Goal: Task Accomplishment & Management: Manage account settings

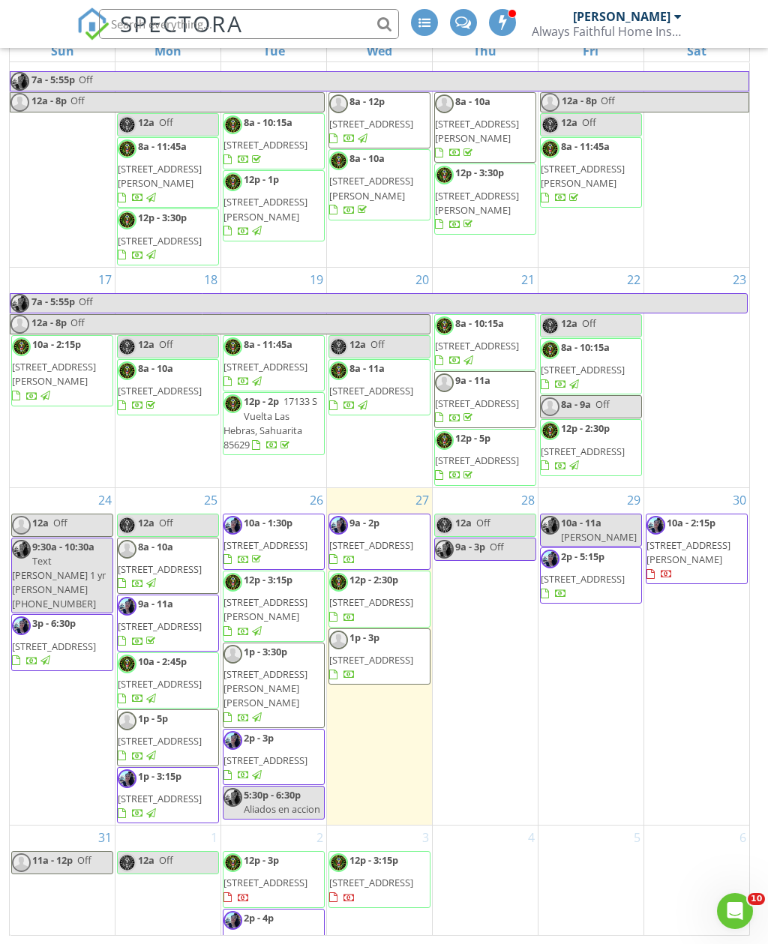
scroll to position [596, 0]
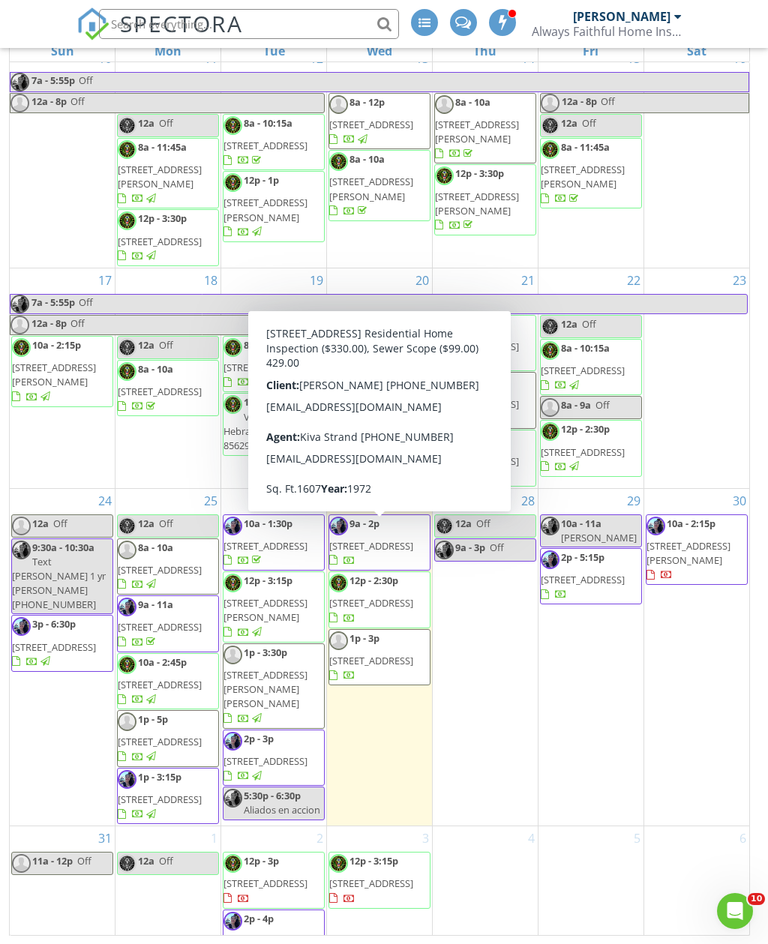
click at [397, 596] on span "700 W Roller Coaster Rd, Tucson 85704" at bounding box center [371, 602] width 84 height 13
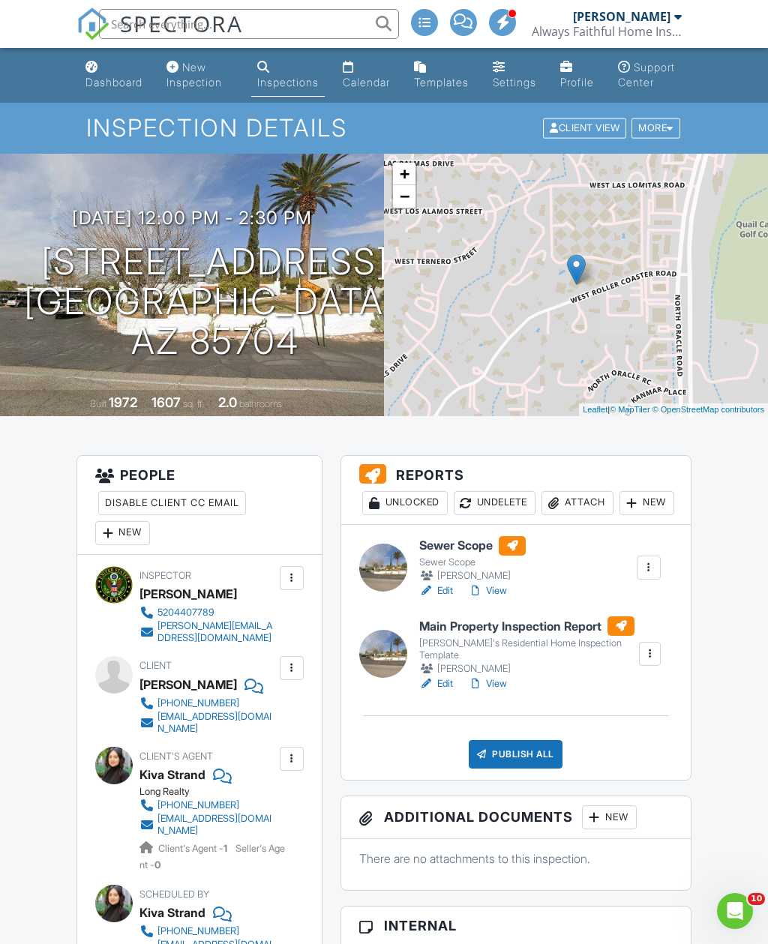
click at [657, 580] on div at bounding box center [649, 568] width 24 height 24
click at [579, 722] on div "Delete" at bounding box center [583, 714] width 31 height 16
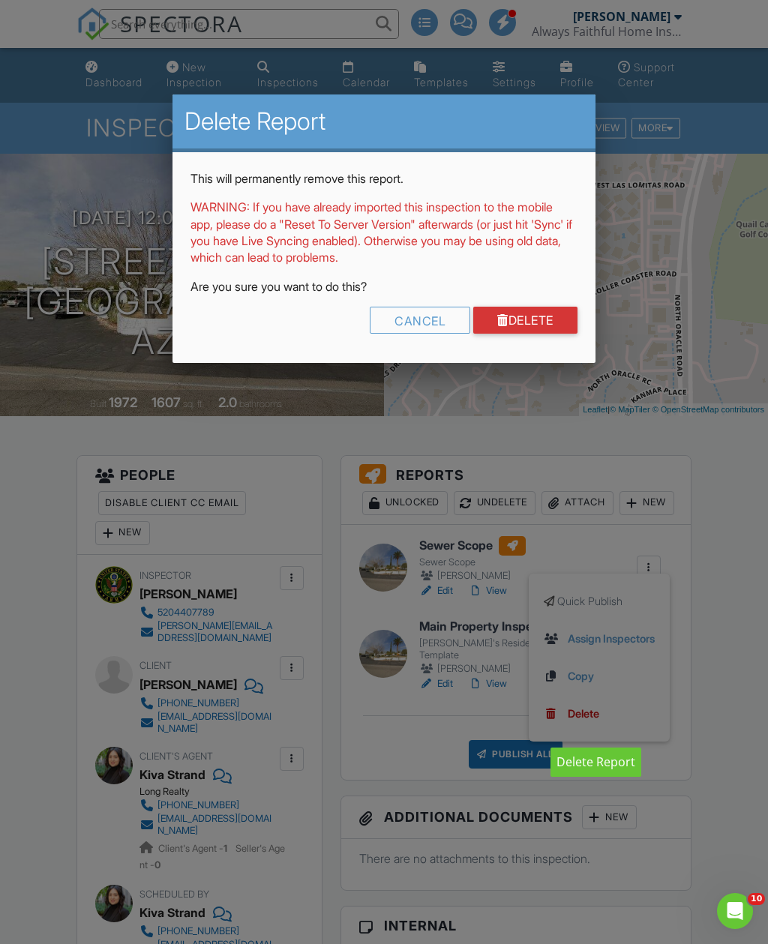
click at [523, 319] on link "Delete" at bounding box center [525, 320] width 104 height 27
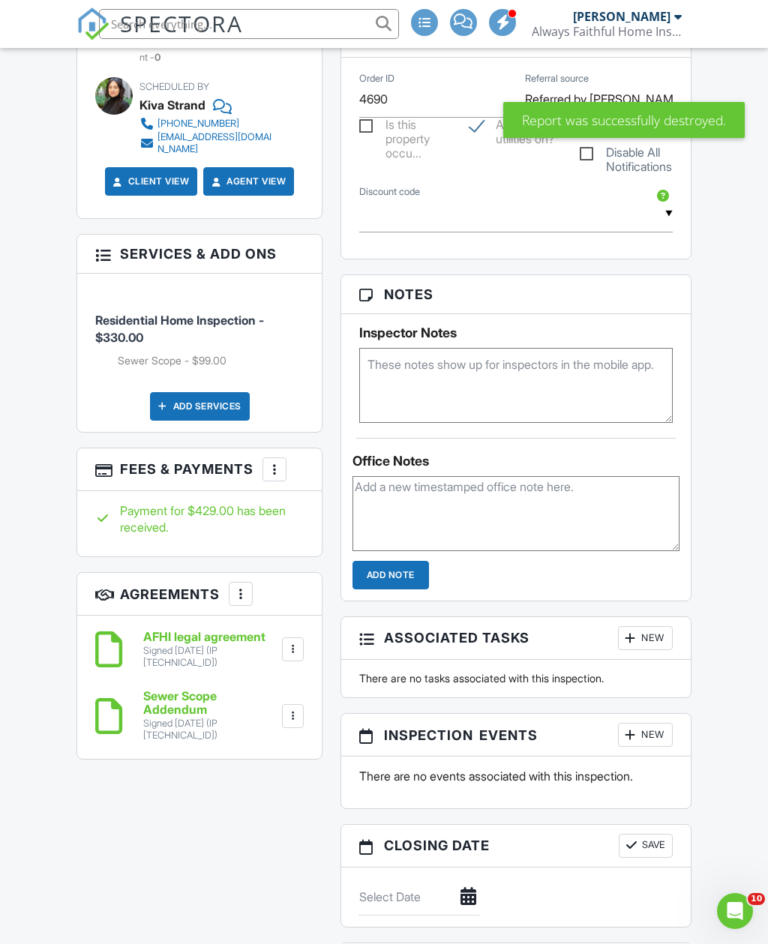
click at [271, 474] on div at bounding box center [274, 469] width 15 height 15
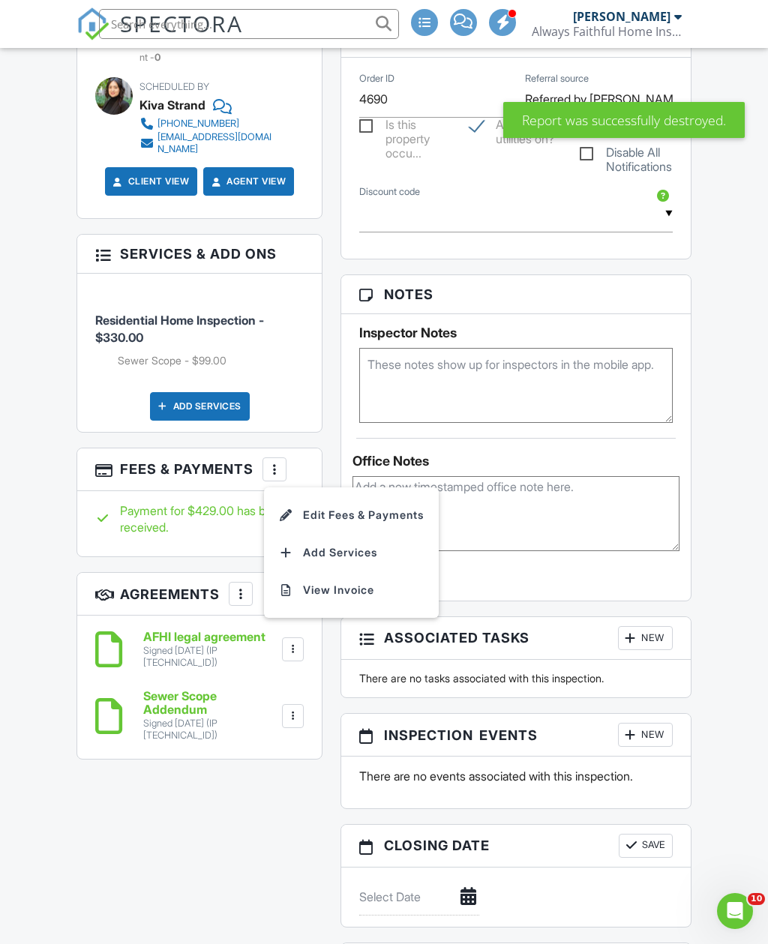
click at [411, 522] on li "Edit Fees & Payments" at bounding box center [351, 514] width 157 height 37
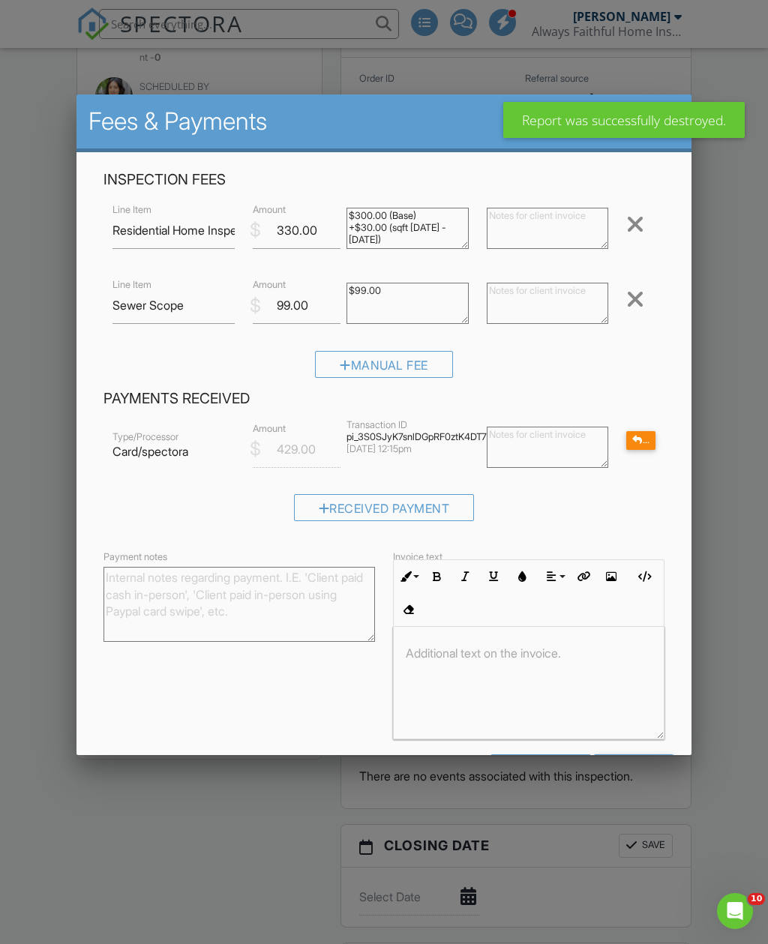
click at [644, 295] on div at bounding box center [635, 299] width 18 height 24
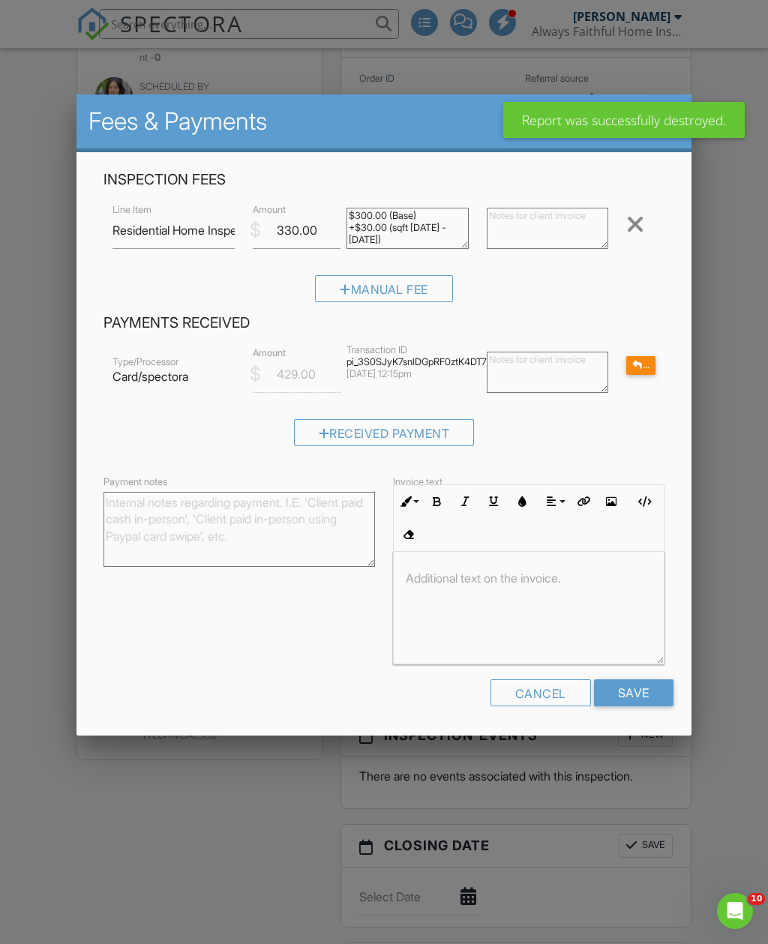
click at [650, 363] on div "Refund" at bounding box center [640, 365] width 28 height 19
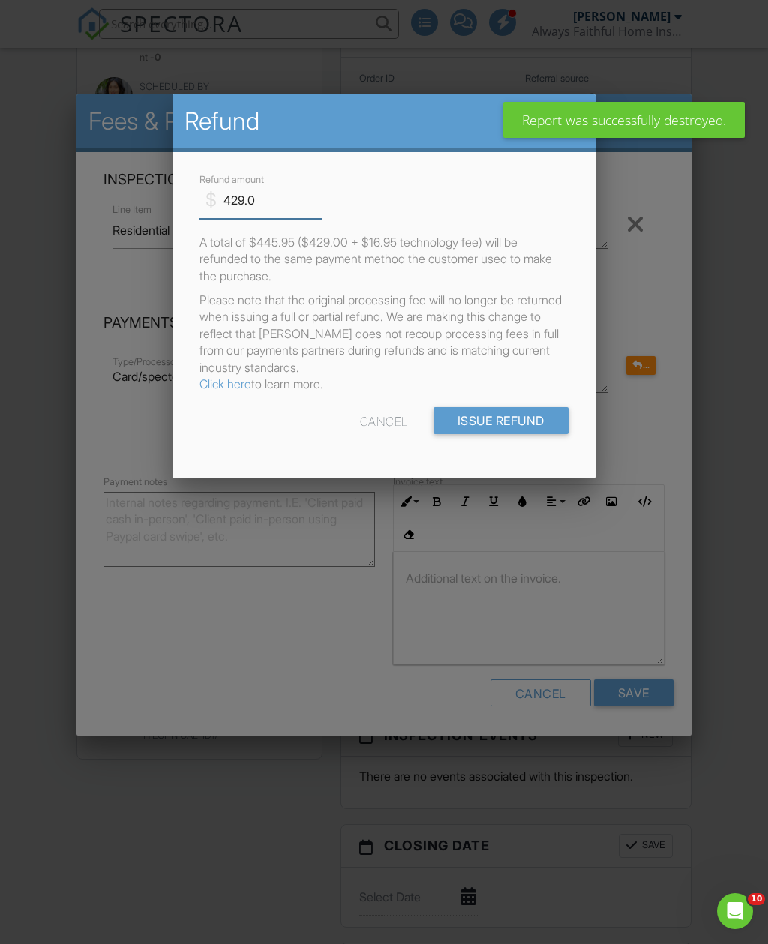
click at [259, 198] on input "429.0" at bounding box center [260, 200] width 123 height 37
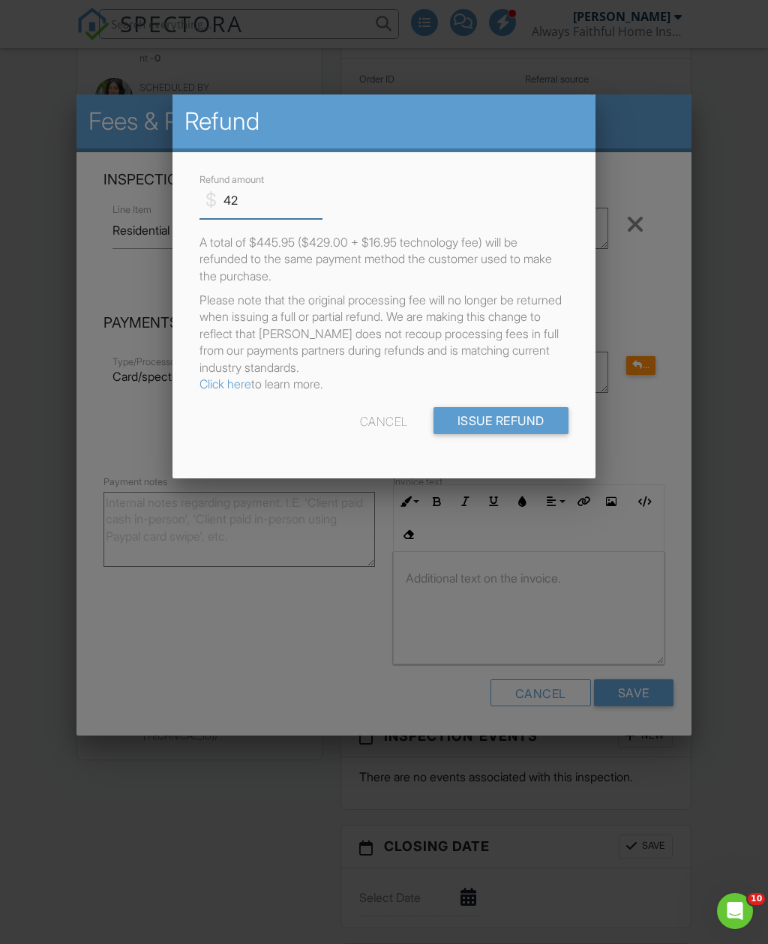
type input "4"
type input "99.00"
click at [526, 418] on input "Issue Refund" at bounding box center [500, 420] width 135 height 27
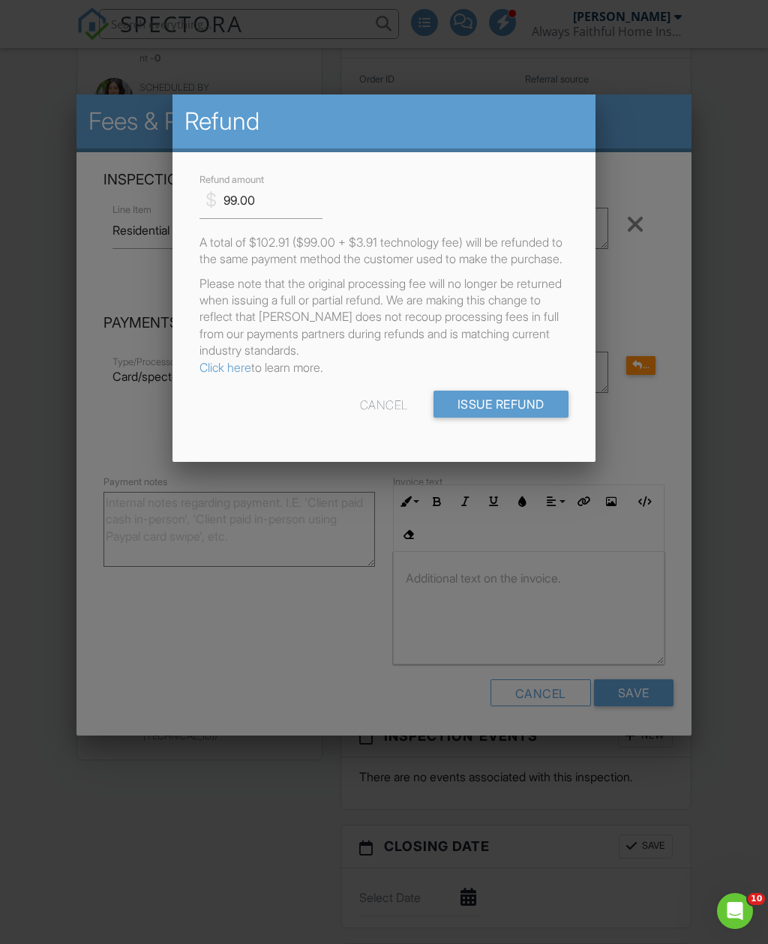
scroll to position [807, 0]
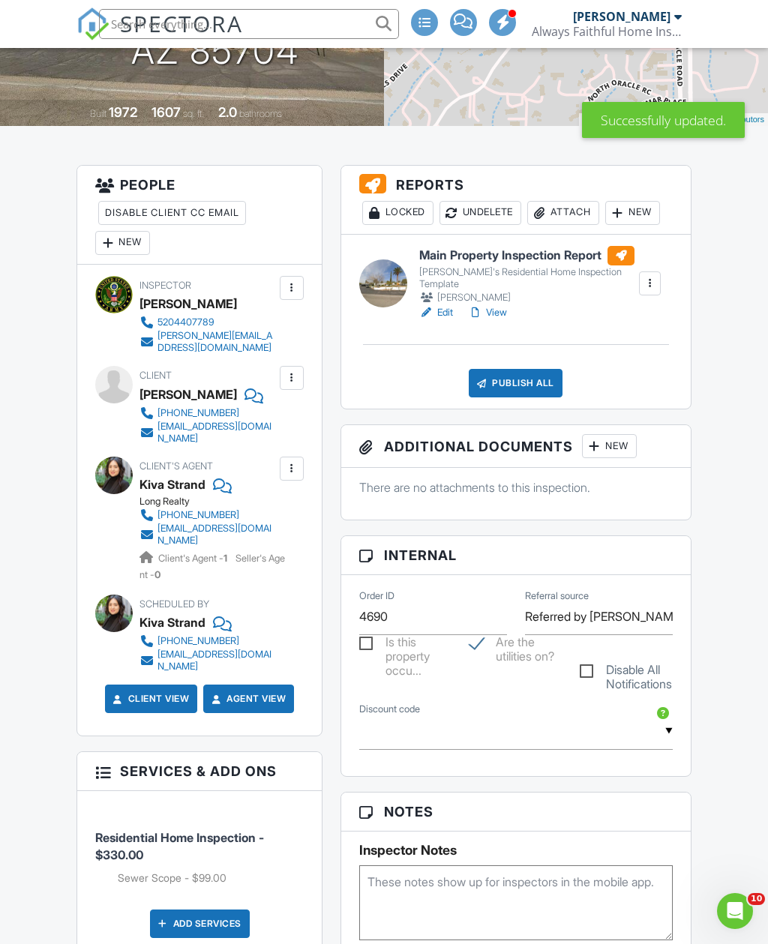
scroll to position [530, 0]
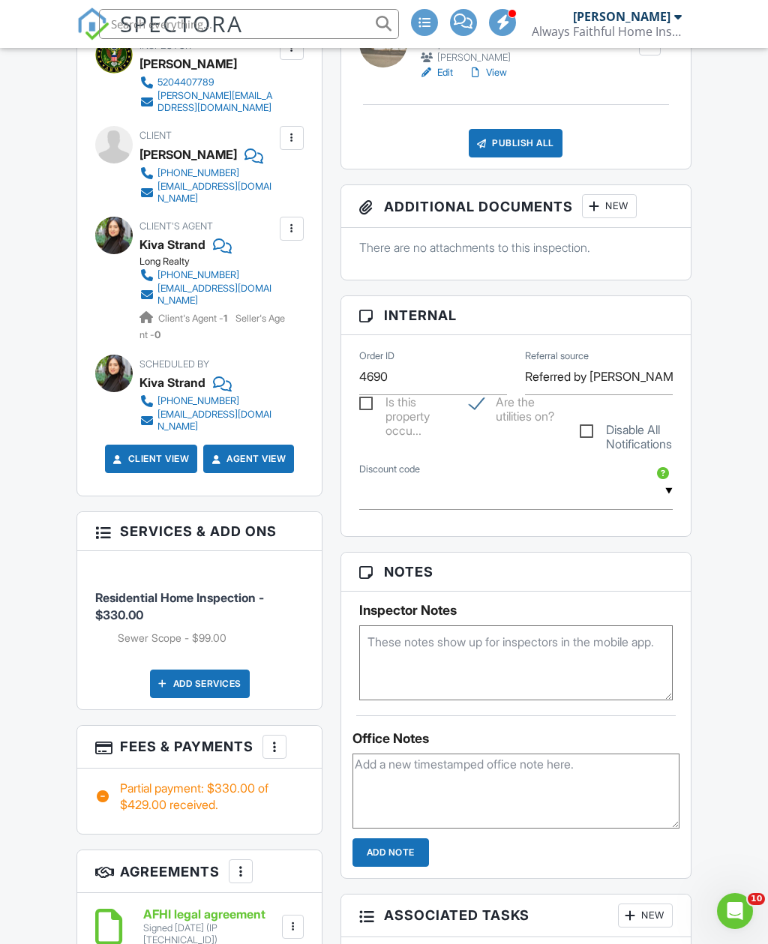
click at [276, 754] on div at bounding box center [274, 746] width 15 height 15
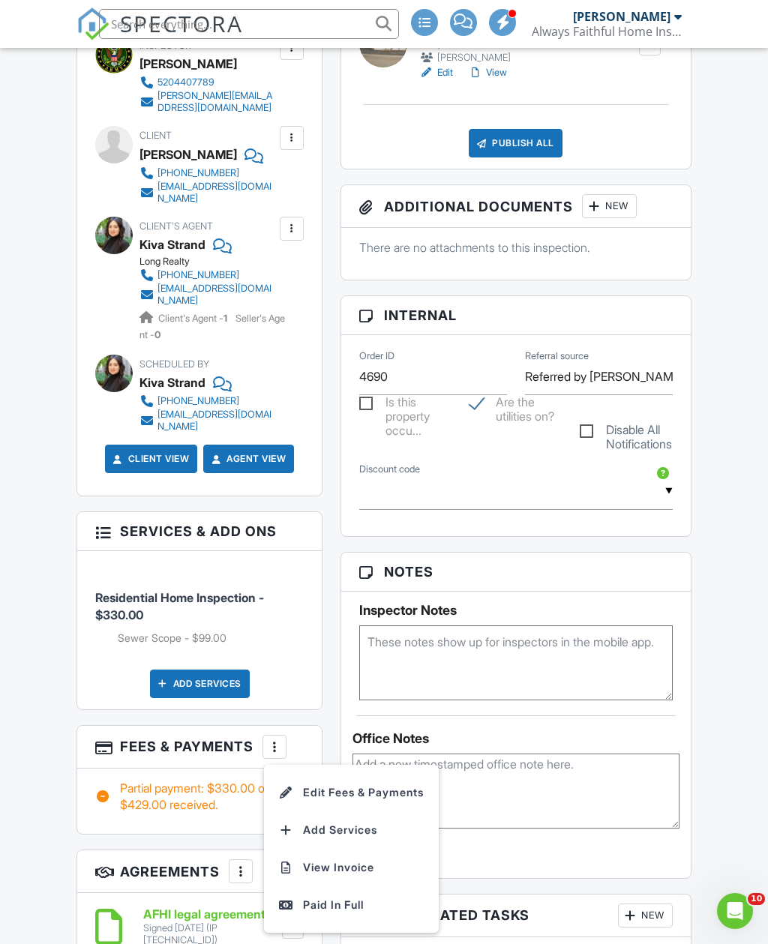
click at [392, 805] on li "Edit Fees & Payments" at bounding box center [351, 792] width 157 height 37
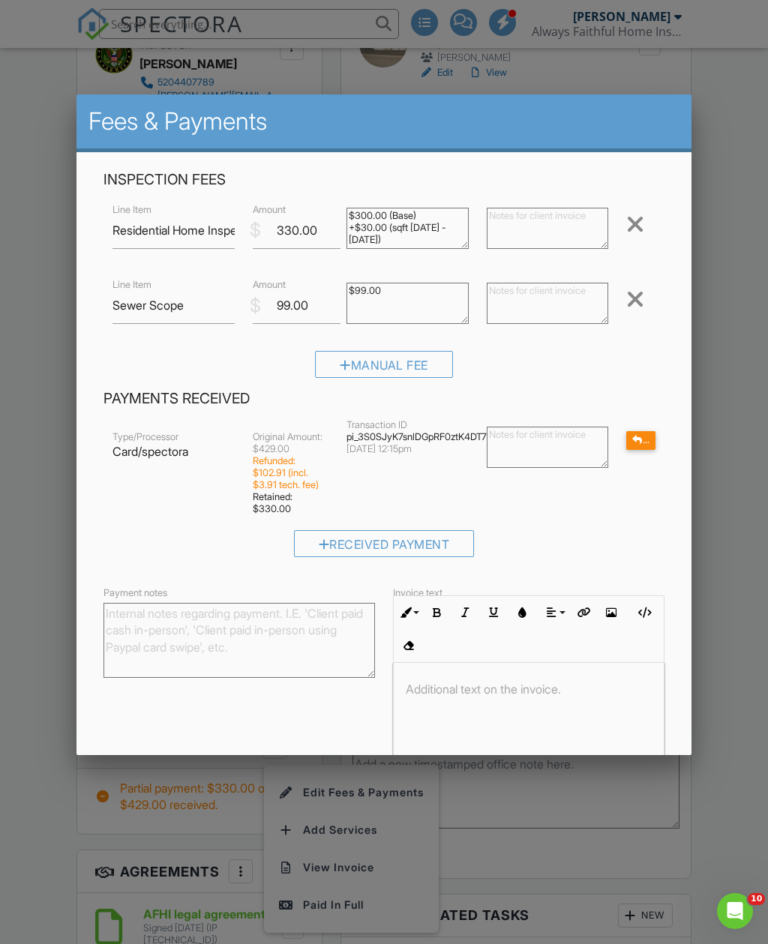
click at [640, 294] on div at bounding box center [635, 299] width 18 height 24
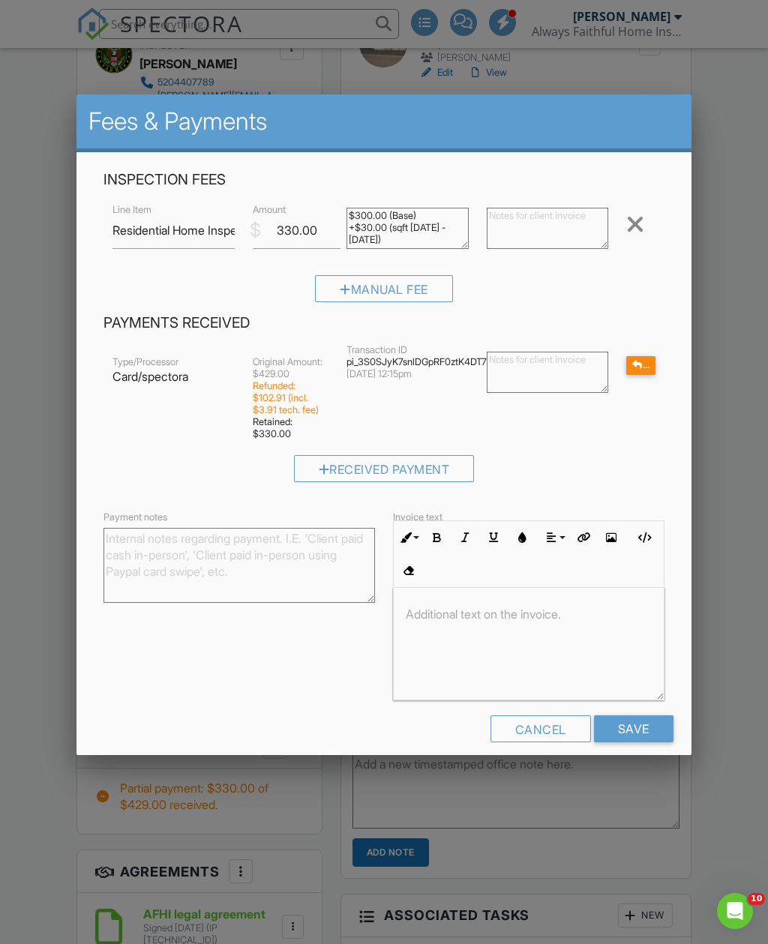
click at [643, 729] on input "Save" at bounding box center [633, 728] width 79 height 27
